Goal: Communication & Community: Answer question/provide support

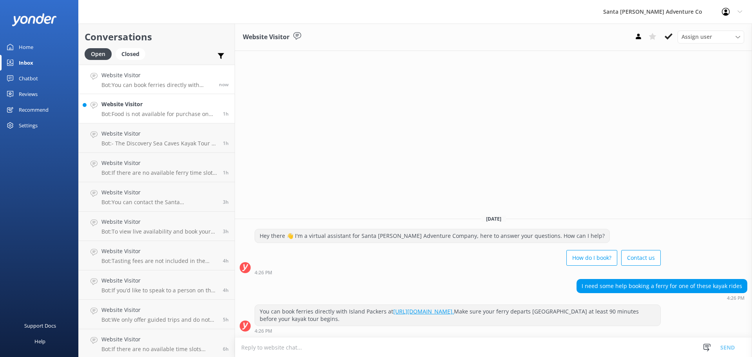
click at [140, 110] on p "Bot: Food is not available for purchase on the kayak tours. [GEOGRAPHIC_DATA] d…" at bounding box center [159, 113] width 116 height 7
drag, startPoint x: 604, startPoint y: 325, endPoint x: 360, endPoint y: 192, distance: 278.3
click at [360, 192] on div "Website Visitor Assign user Will [PERSON_NAME] [PERSON_NAME] Let's Go Gabe [DAT…" at bounding box center [493, 189] width 517 height 333
click at [360, 191] on div "Website Visitor Assign user Will [PERSON_NAME] [PERSON_NAME] Let's Go Gabe [DAT…" at bounding box center [493, 189] width 517 height 333
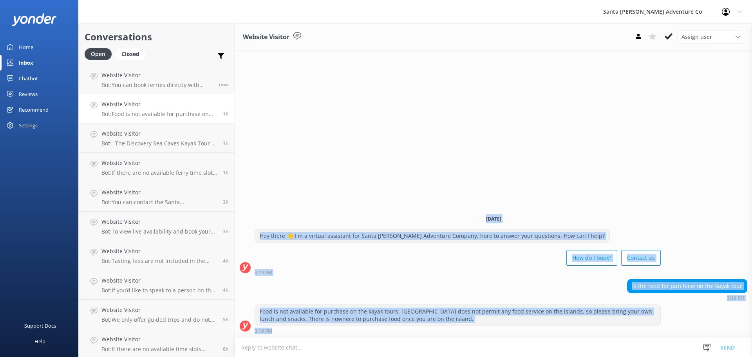
drag, startPoint x: 410, startPoint y: 214, endPoint x: 585, endPoint y: 330, distance: 209.4
click at [585, 330] on div "Website Visitor Assign user Will [PERSON_NAME] [PERSON_NAME] Let's Go Gabe [DAT…" at bounding box center [493, 189] width 517 height 333
click at [442, 303] on div "Is the food for purchase on the kayak tour 3:19 PM" at bounding box center [493, 291] width 517 height 25
drag, startPoint x: 376, startPoint y: 202, endPoint x: 572, endPoint y: 331, distance: 234.7
click at [572, 331] on div "Website Visitor Assign user Will [PERSON_NAME] [PERSON_NAME] Let's Go Gabe [DAT…" at bounding box center [493, 189] width 517 height 333
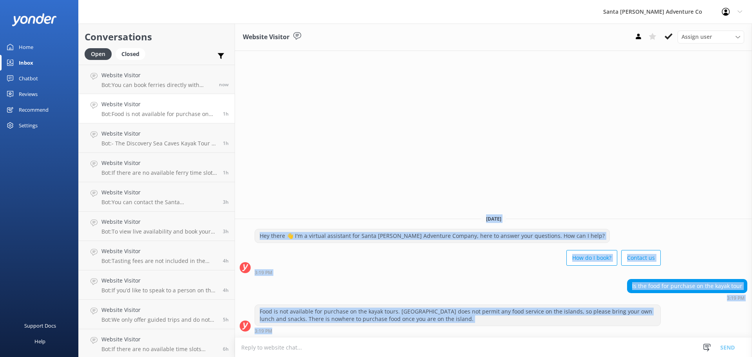
click at [474, 280] on div "Is the food for purchase on the kayak tour 3:19 PM" at bounding box center [493, 290] width 517 height 22
drag, startPoint x: 462, startPoint y: 210, endPoint x: 671, endPoint y: 347, distance: 249.7
click at [671, 347] on div "Website Visitor Assign user Will [PERSON_NAME] [PERSON_NAME] Let's Go Gabe [DAT…" at bounding box center [493, 189] width 517 height 333
click at [724, 311] on div "Food is not available for purchase on the kayak tours. [GEOGRAPHIC_DATA] does n…" at bounding box center [493, 318] width 517 height 29
